Goal: Contribute content: Add original content to the website for others to see

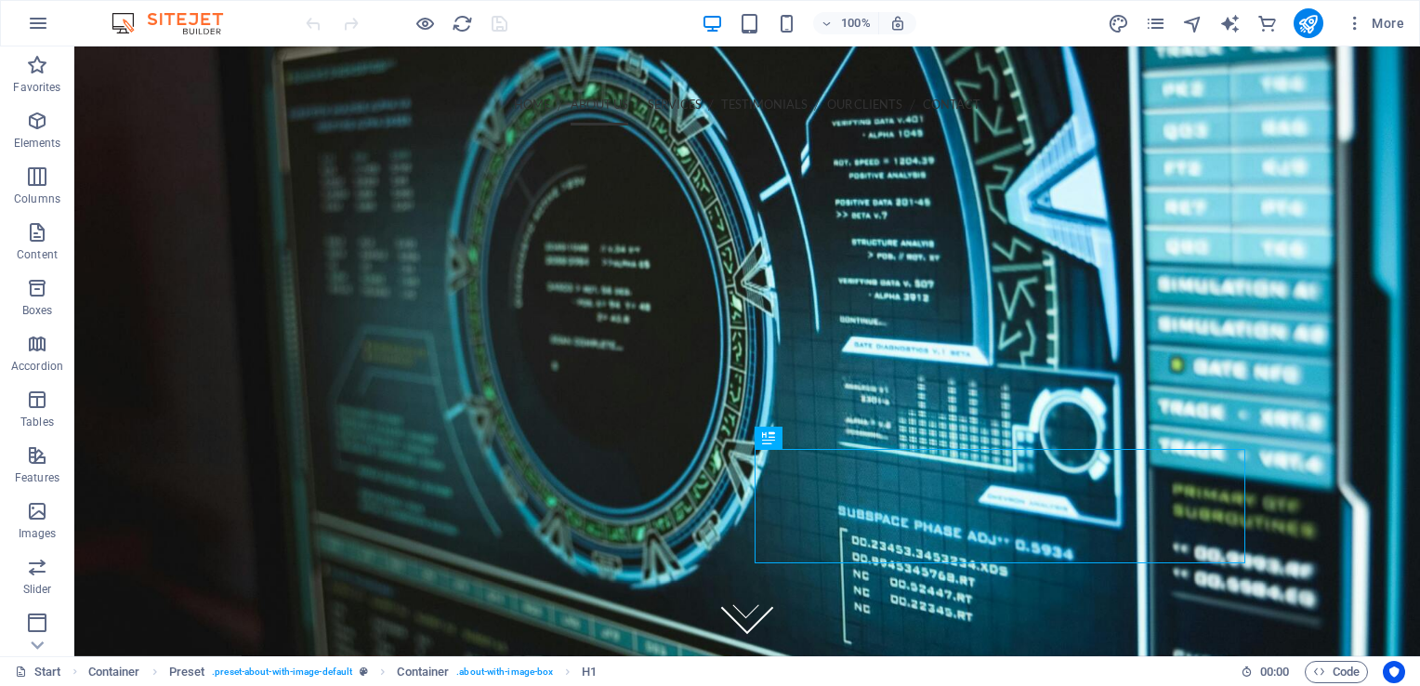
scroll to position [1431, 0]
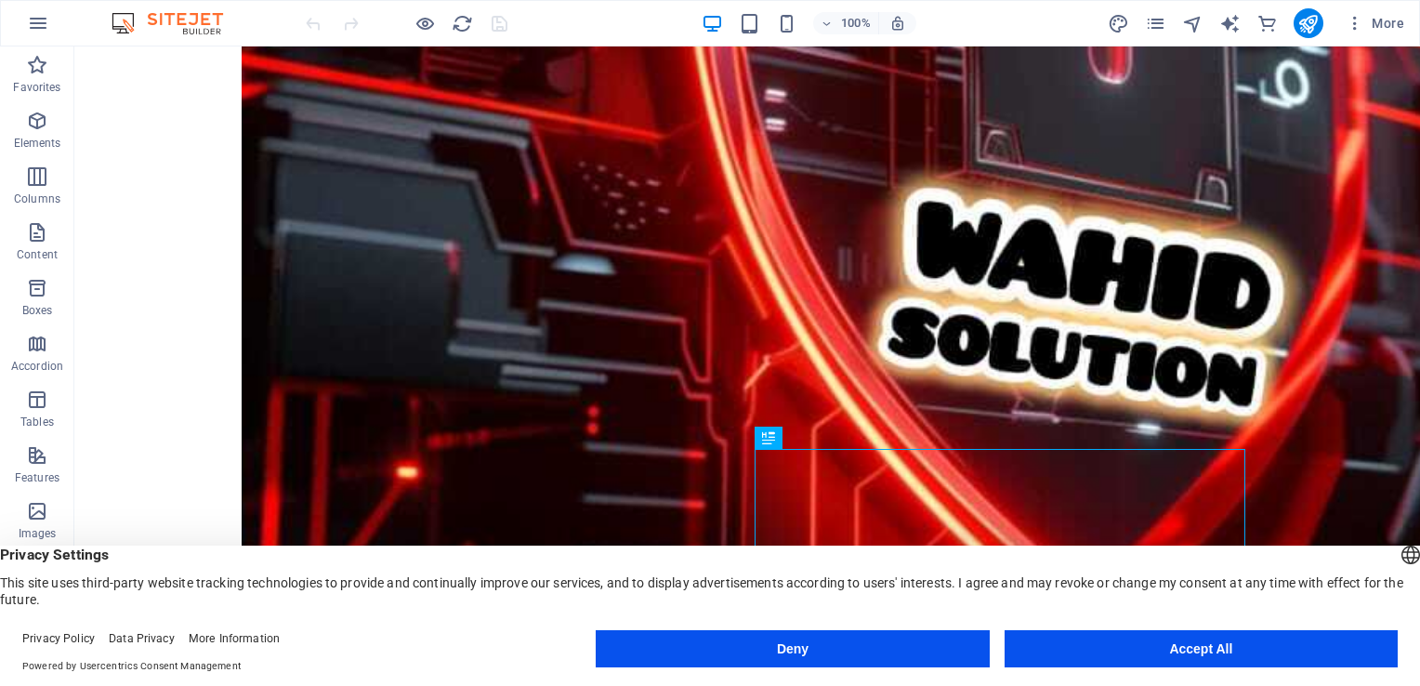
click at [1063, 648] on button "Accept All" at bounding box center [1200, 648] width 393 height 37
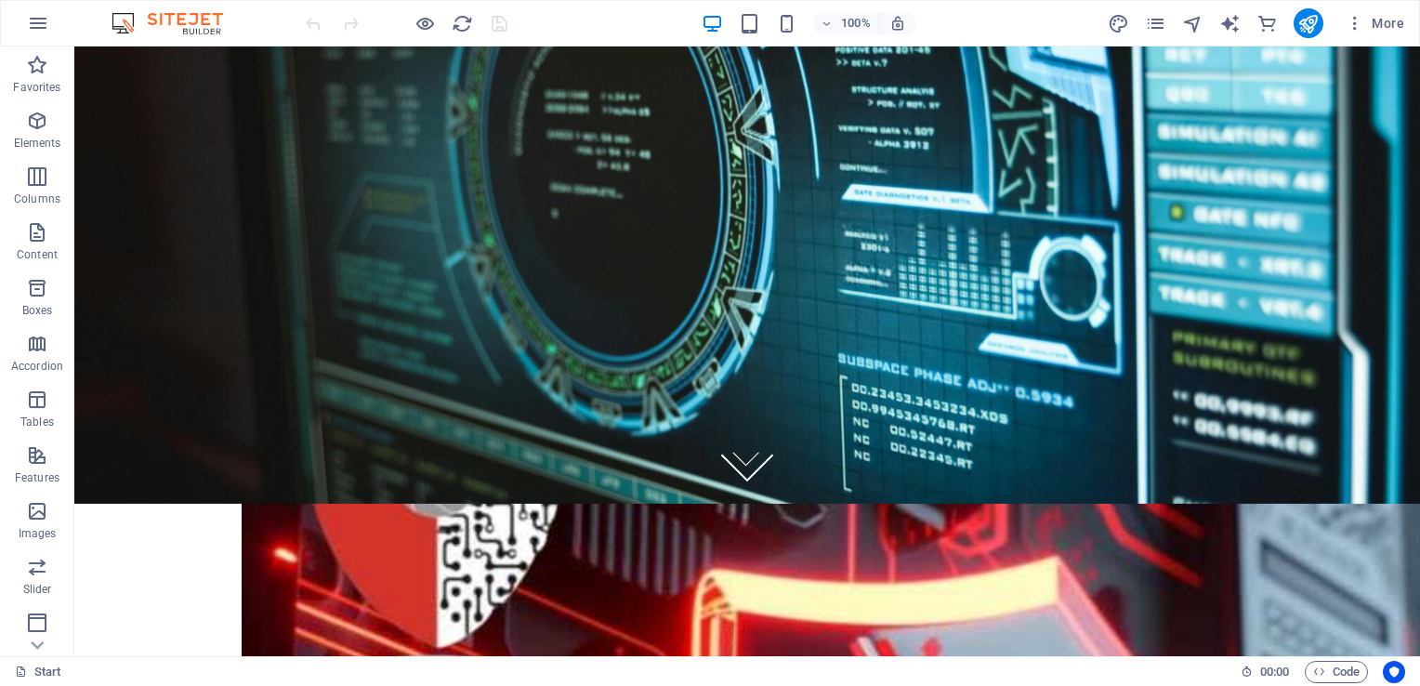
scroll to position [0, 0]
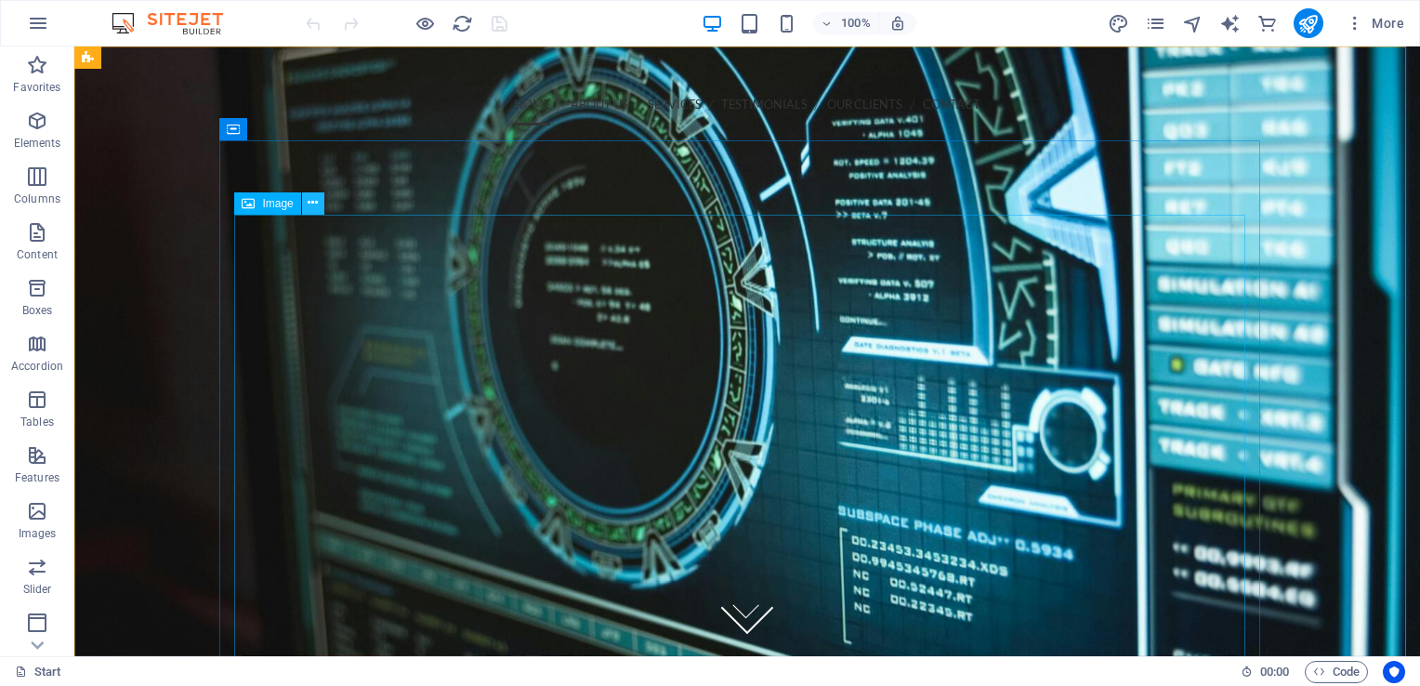
click at [307, 203] on button at bounding box center [313, 203] width 22 height 22
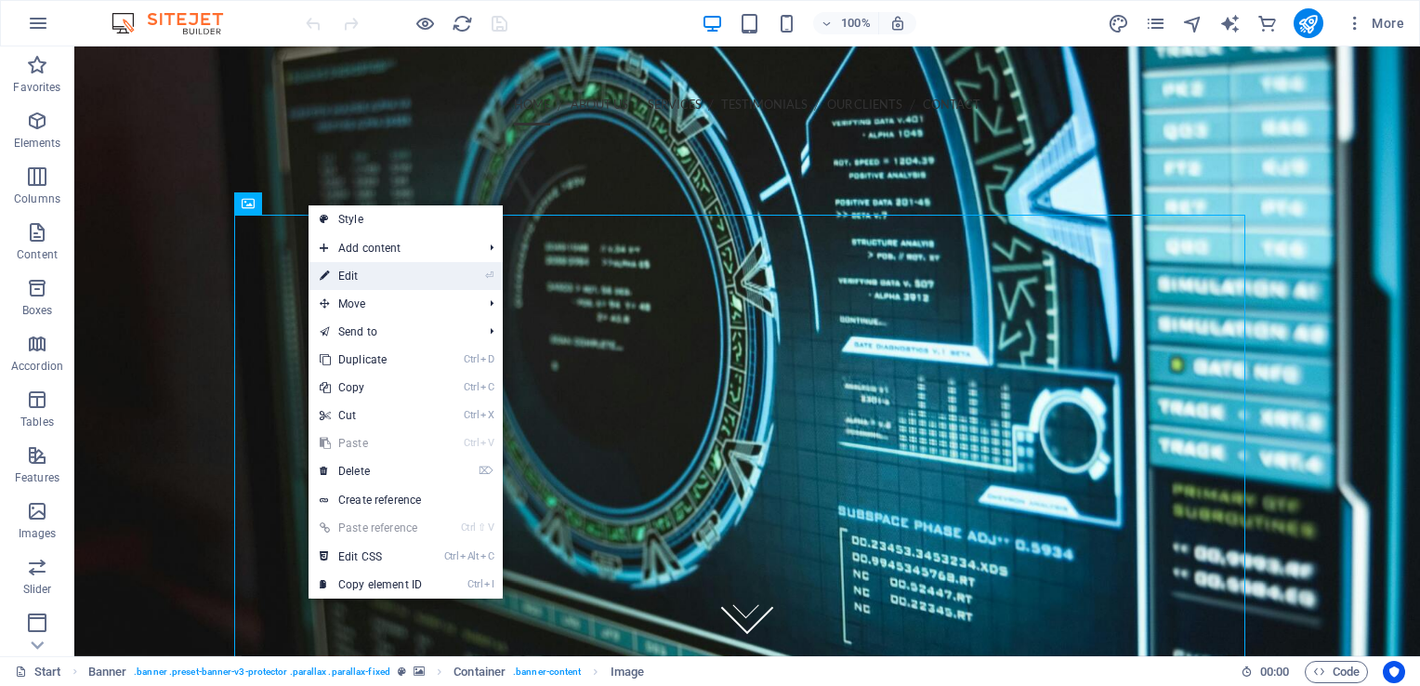
click at [342, 281] on link "⏎ Edit" at bounding box center [370, 276] width 124 height 28
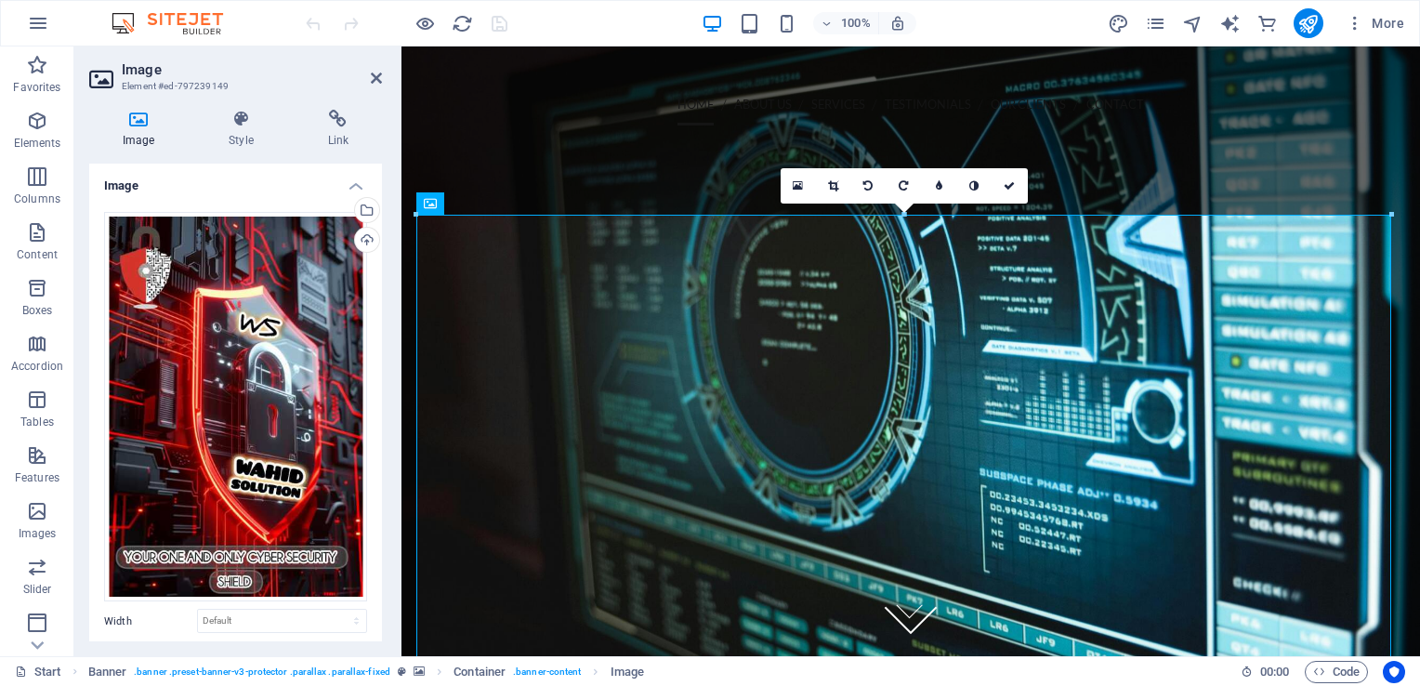
click at [133, 136] on h4 "Image" at bounding box center [142, 129] width 106 height 39
click at [351, 217] on div "Select files from the file manager, stock photos, or upload file(s)" at bounding box center [290, 212] width 121 height 70
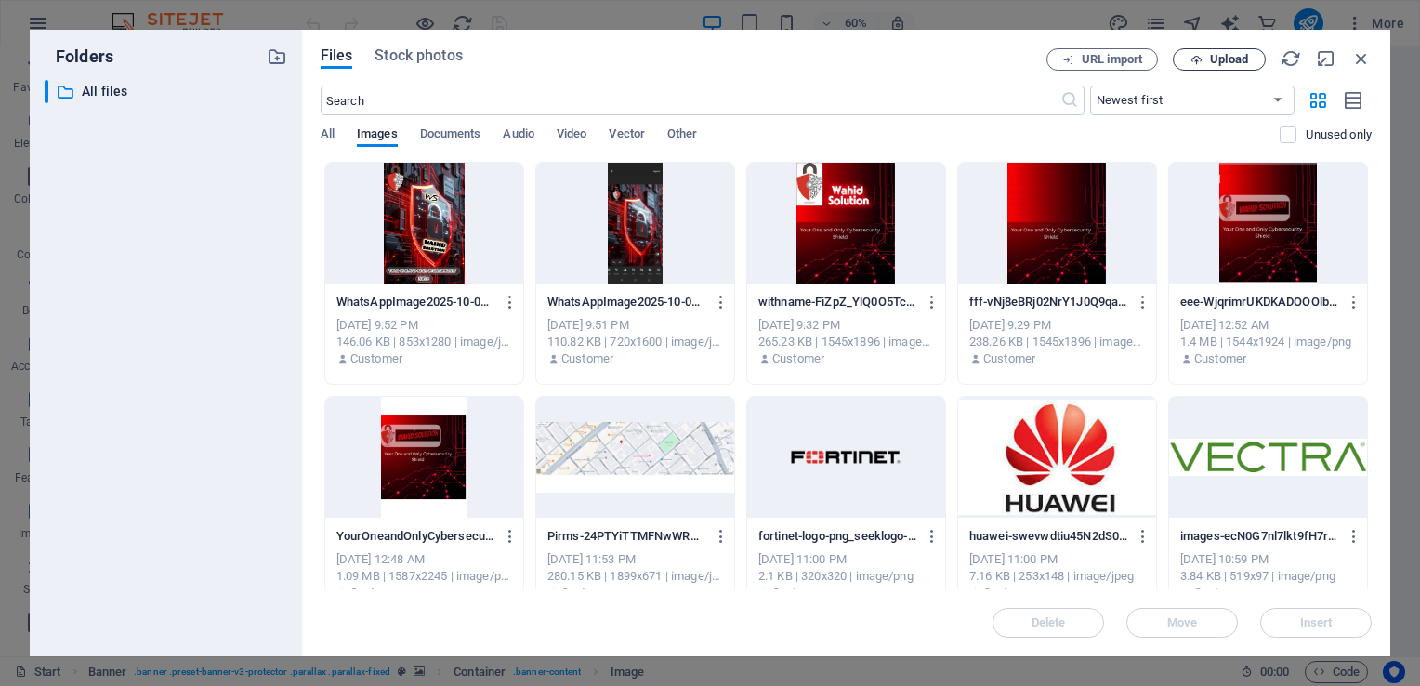
click at [1246, 61] on span "Upload" at bounding box center [1229, 59] width 38 height 11
click at [1241, 55] on span "Upload" at bounding box center [1229, 59] width 38 height 11
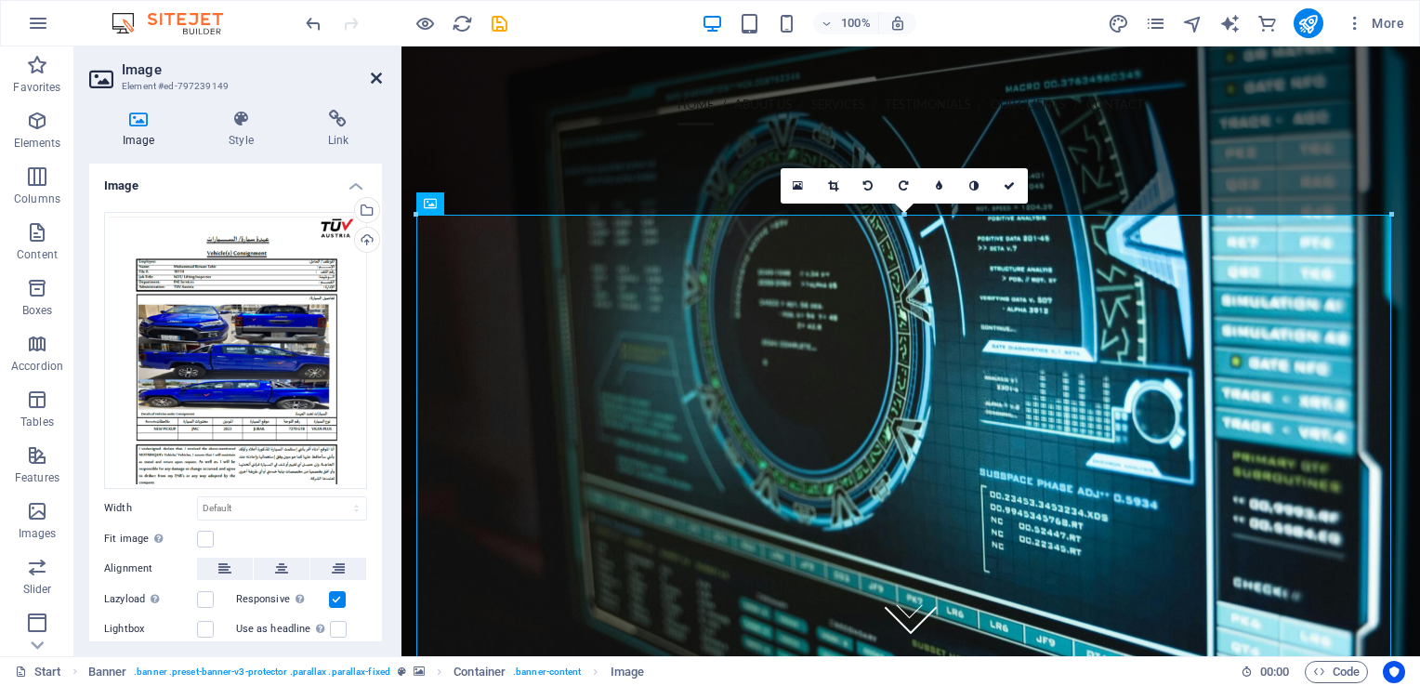
click at [374, 82] on icon at bounding box center [376, 78] width 11 height 15
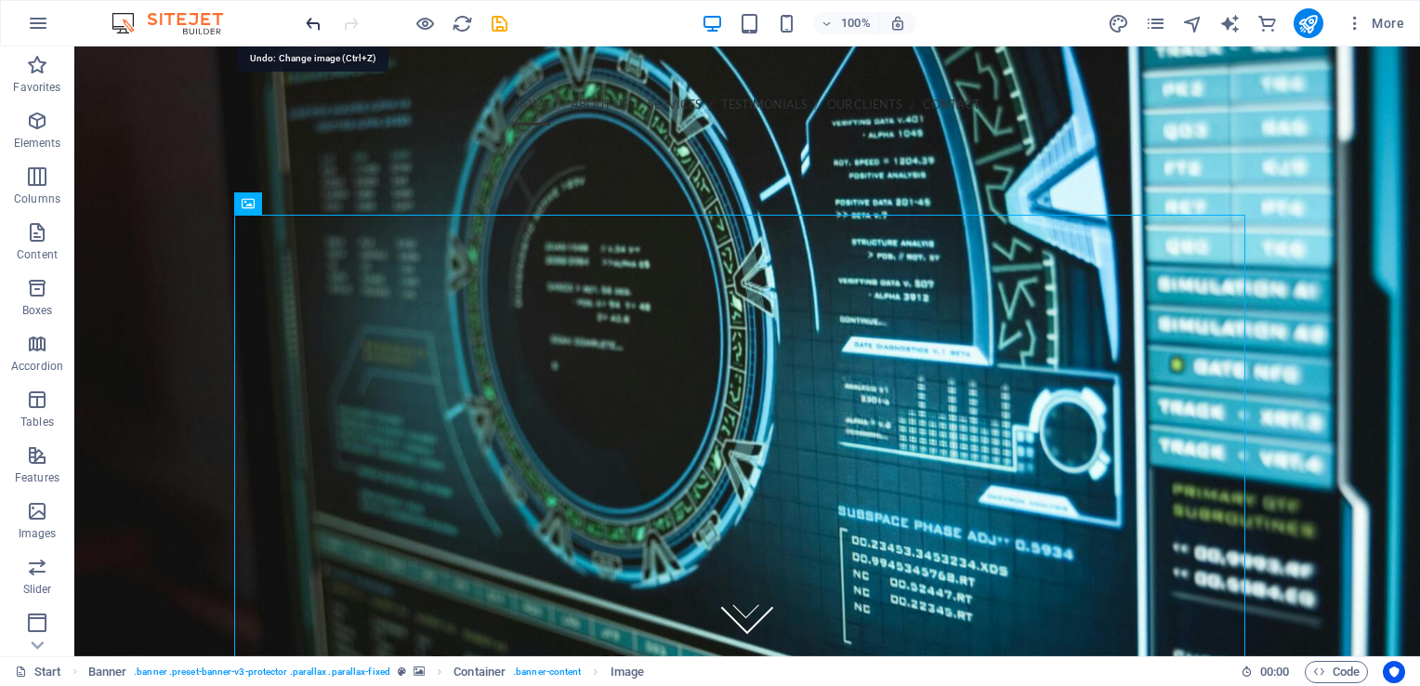
click at [305, 20] on icon "undo" at bounding box center [313, 23] width 21 height 21
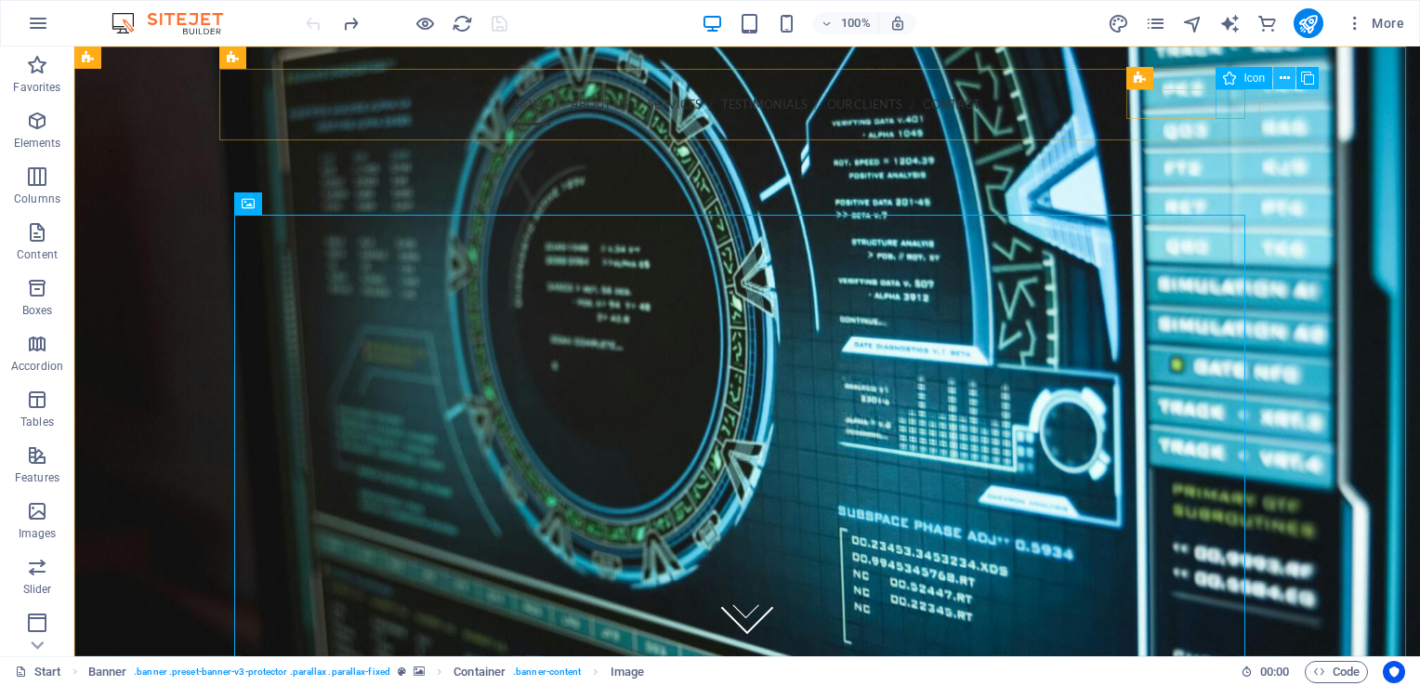
click at [1283, 78] on icon at bounding box center [1284, 79] width 10 height 20
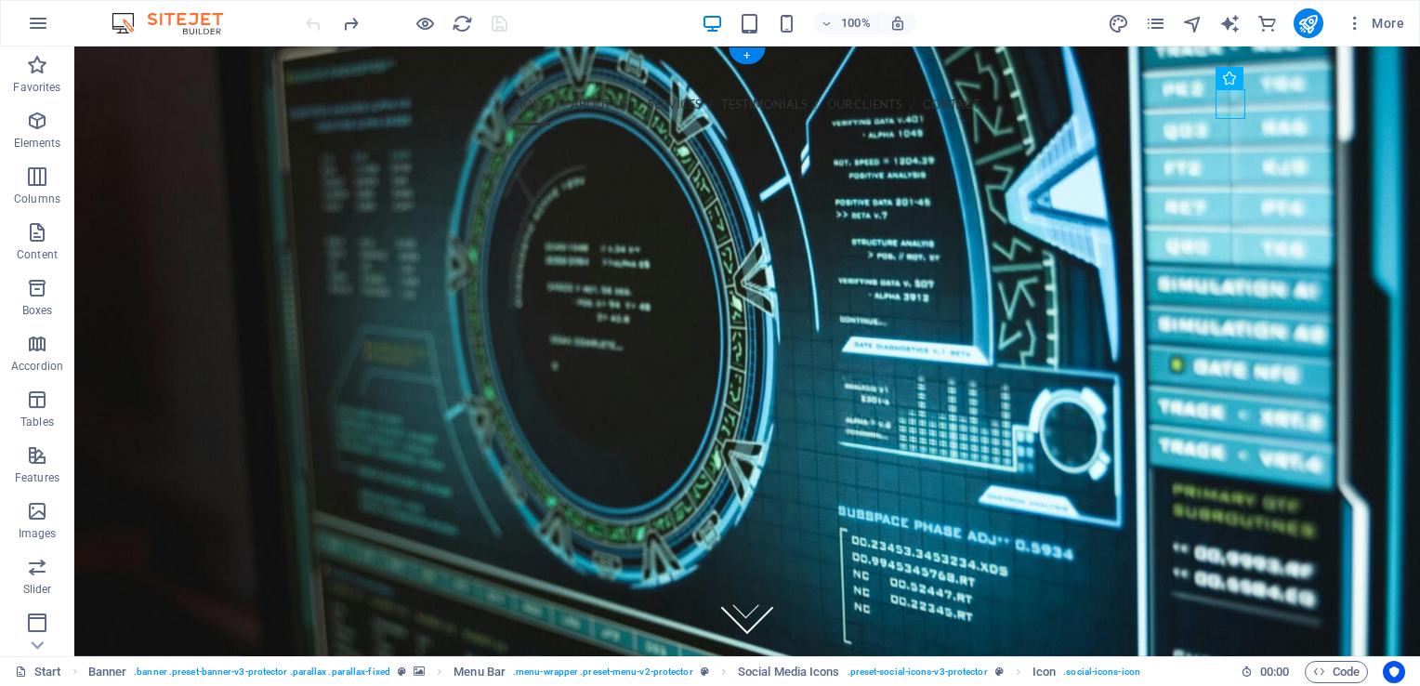
click at [1354, 163] on figure at bounding box center [746, 350] width 1345 height 609
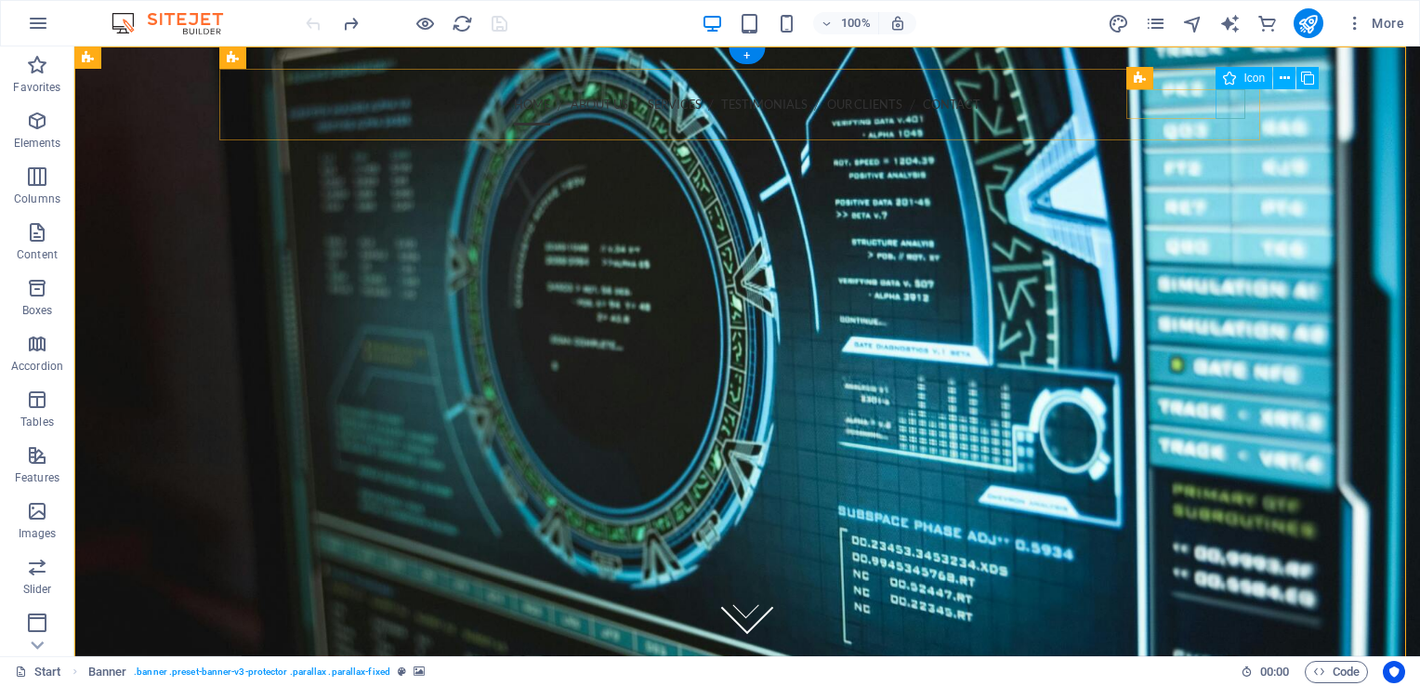
click at [1230, 224] on figure at bounding box center [747, 239] width 1011 height 30
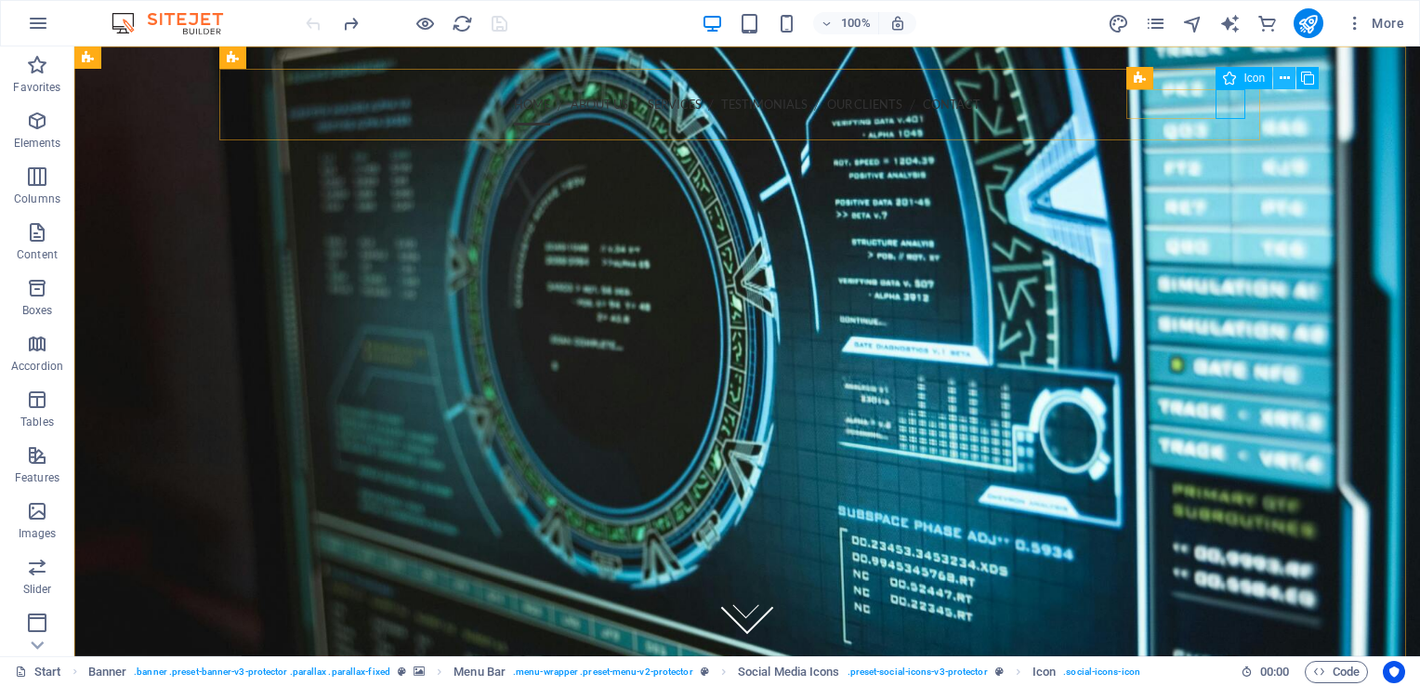
click at [1281, 83] on icon at bounding box center [1284, 79] width 10 height 20
click at [1308, 156] on figure at bounding box center [746, 350] width 1345 height 609
